Goal: Information Seeking & Learning: Learn about a topic

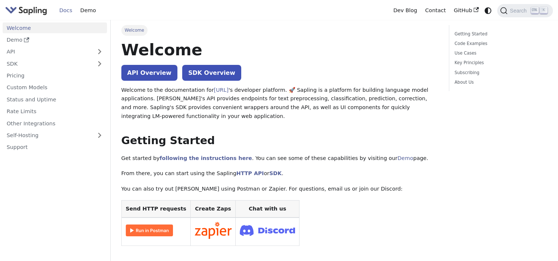
click at [142, 74] on link "API Overview" at bounding box center [149, 73] width 56 height 16
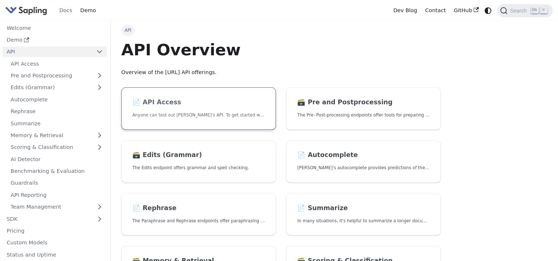
click at [216, 108] on link "📄️ API Access Anyone can test out [PERSON_NAME]'s API. To get started with the …" at bounding box center [198, 108] width 154 height 42
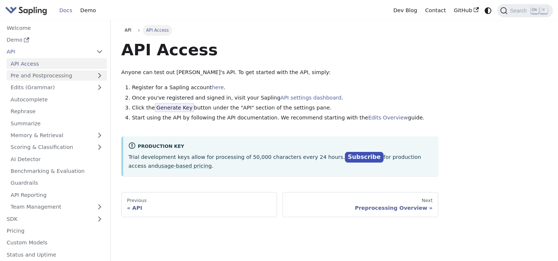
click at [100, 74] on link "Pre and Postprocessing" at bounding box center [57, 75] width 100 height 11
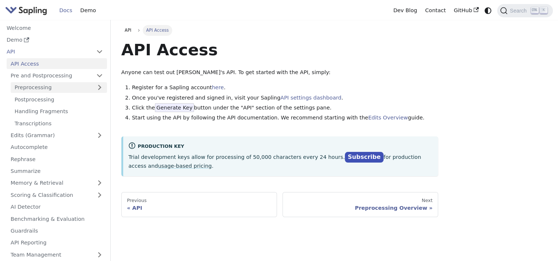
click at [65, 87] on link "Preprocessing" at bounding box center [59, 87] width 96 height 11
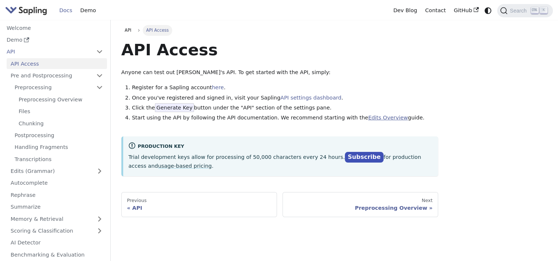
click at [368, 118] on link "Edits Overview" at bounding box center [388, 118] width 40 height 6
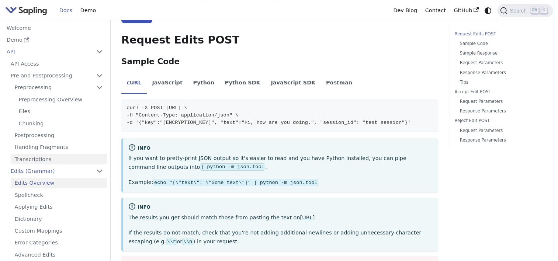
click at [53, 162] on link "Transcriptions" at bounding box center [59, 159] width 96 height 11
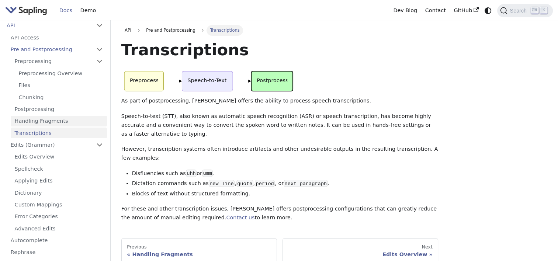
scroll to position [37, 0]
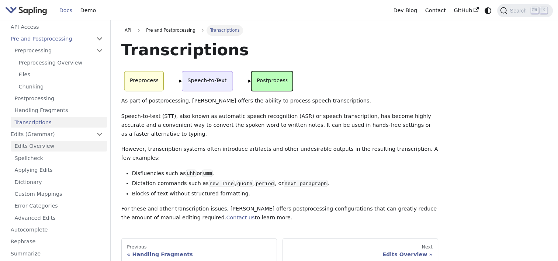
click at [36, 143] on link "Edits Overview" at bounding box center [59, 146] width 96 height 11
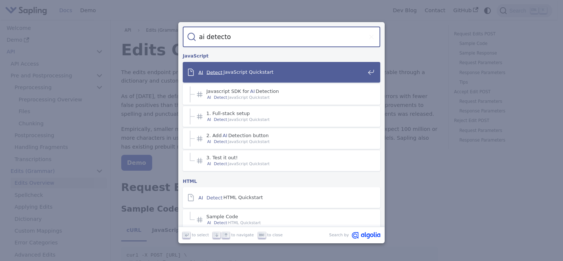
type input "ai detector"
